Goal: Task Accomplishment & Management: Use online tool/utility

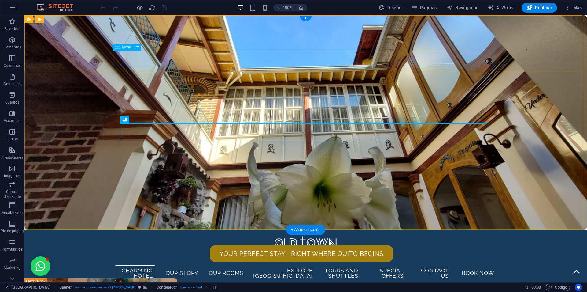
click at [282, 265] on nav "Charming hotel Our Story Photo gallery Our partners Our rooms EXPLORE [GEOGRAPH…" at bounding box center [306, 273] width 382 height 16
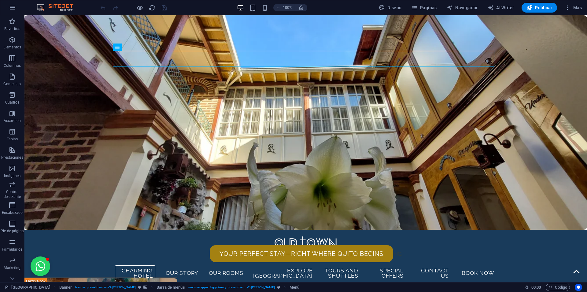
click at [481, 7] on div "Diseño Páginas Navegador AI Writer Publicar Más" at bounding box center [481, 8] width 208 height 10
click at [466, 9] on span "Navegador" at bounding box center [462, 8] width 31 height 6
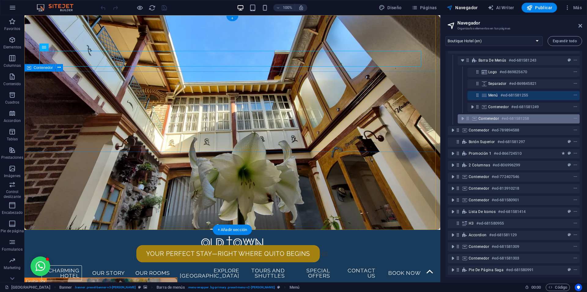
scroll to position [13, 0]
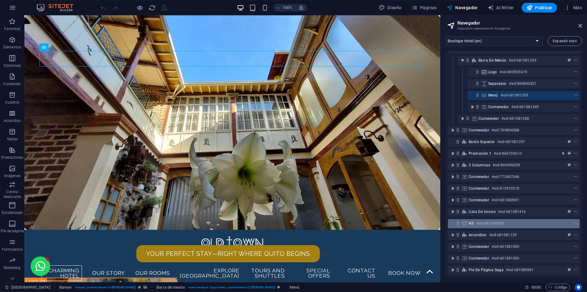
click at [458, 220] on icon at bounding box center [457, 222] width 5 height 5
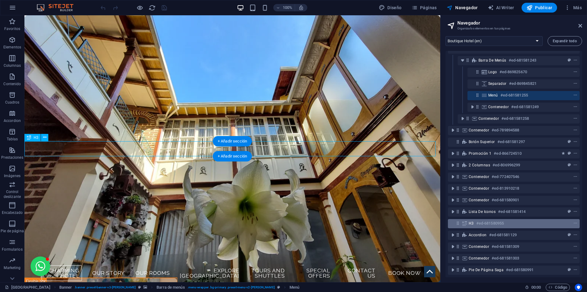
scroll to position [1800, 0]
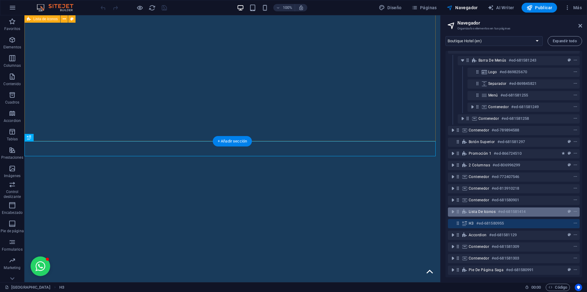
click at [530, 208] on div "Lista de iconos #ed-681581414" at bounding box center [509, 211] width 80 height 7
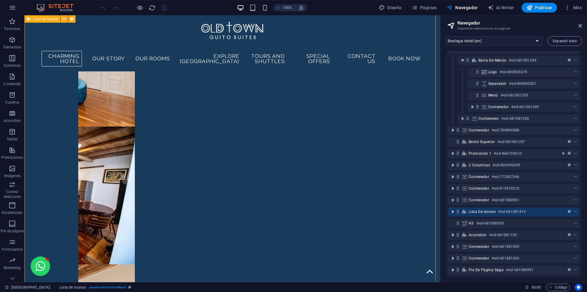
scroll to position [1641, 0]
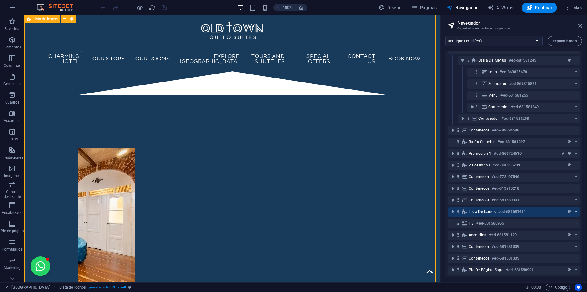
click at [577, 209] on span "context-menu" at bounding box center [576, 211] width 6 height 4
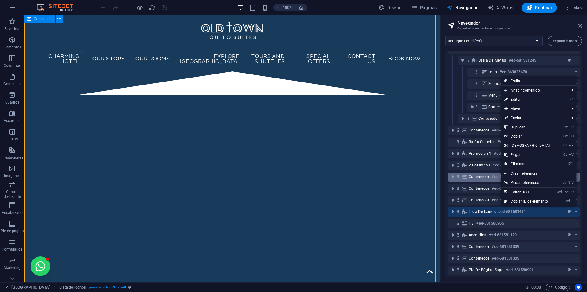
click at [493, 173] on h6 "#ed-772407546" at bounding box center [506, 176] width 28 height 7
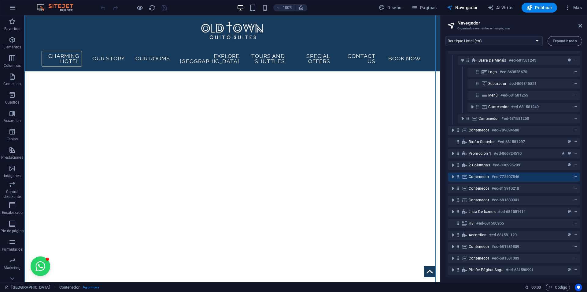
scroll to position [0, 0]
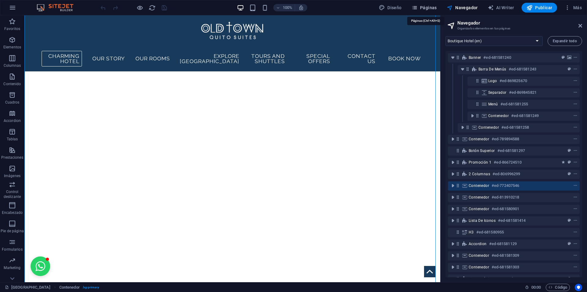
click at [426, 5] on span "Páginas" at bounding box center [424, 8] width 25 height 6
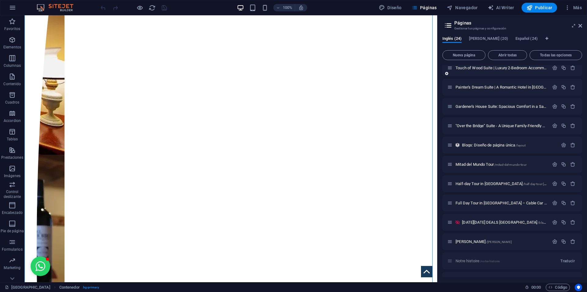
scroll to position [347, 0]
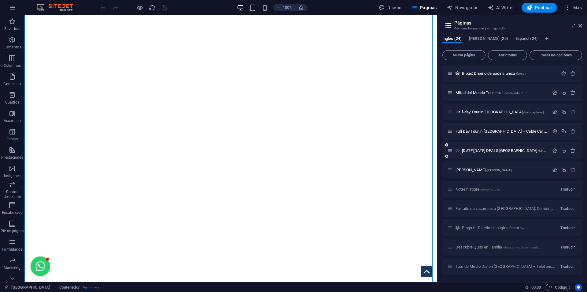
click at [508, 147] on div "[DATE][DATE] DEALS Quito /black-[DATE]-deals-[GEOGRAPHIC_DATA]" at bounding box center [499, 150] width 102 height 7
click at [508, 151] on span "[DATE][DATE] DEALS Quito /black-[DATE]-deals-[GEOGRAPHIC_DATA]" at bounding box center [530, 150] width 136 height 5
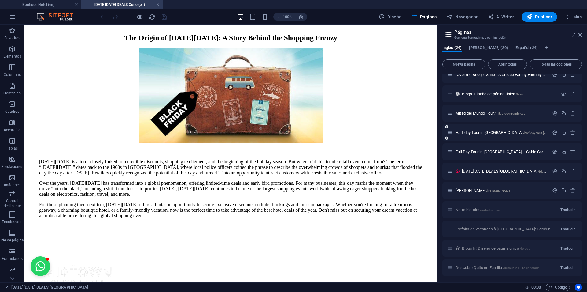
scroll to position [325, 0]
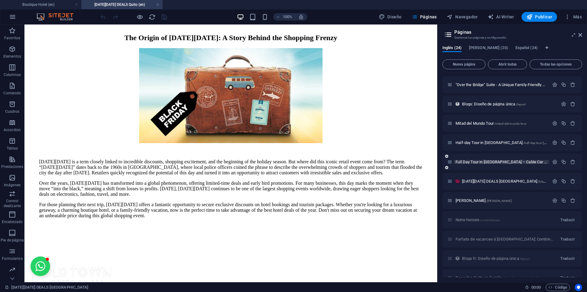
click at [495, 160] on span "Full Day Tour in [GEOGRAPHIC_DATA] – Cable Car Ride, Equator line, [GEOGRAPHIC_…" at bounding box center [577, 161] width 243 height 5
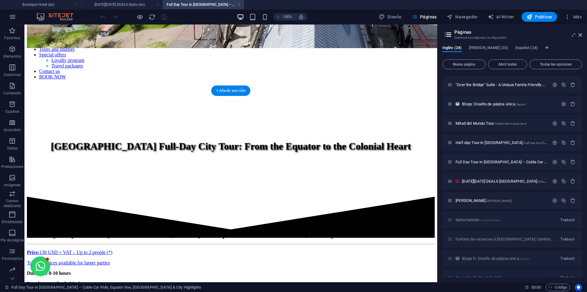
scroll to position [336, 0]
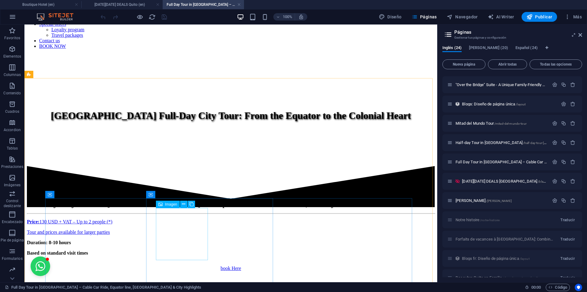
click at [173, 204] on span "Imagen" at bounding box center [171, 204] width 12 height 4
click at [160, 204] on icon at bounding box center [160, 203] width 4 height 7
click at [185, 205] on icon at bounding box center [183, 204] width 3 height 6
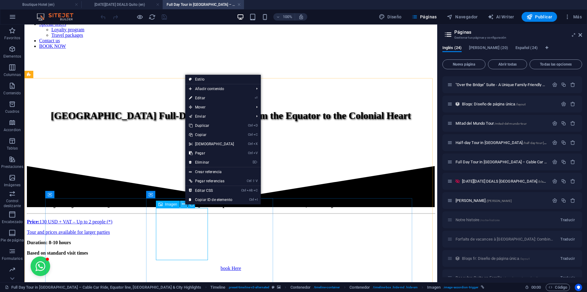
click at [185, 205] on icon at bounding box center [183, 204] width 3 height 6
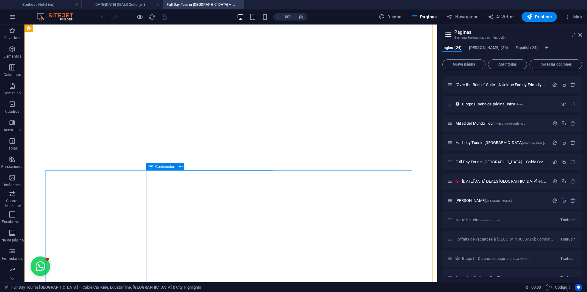
scroll to position [1101, 0]
